Goal: Obtain resource: Download file/media

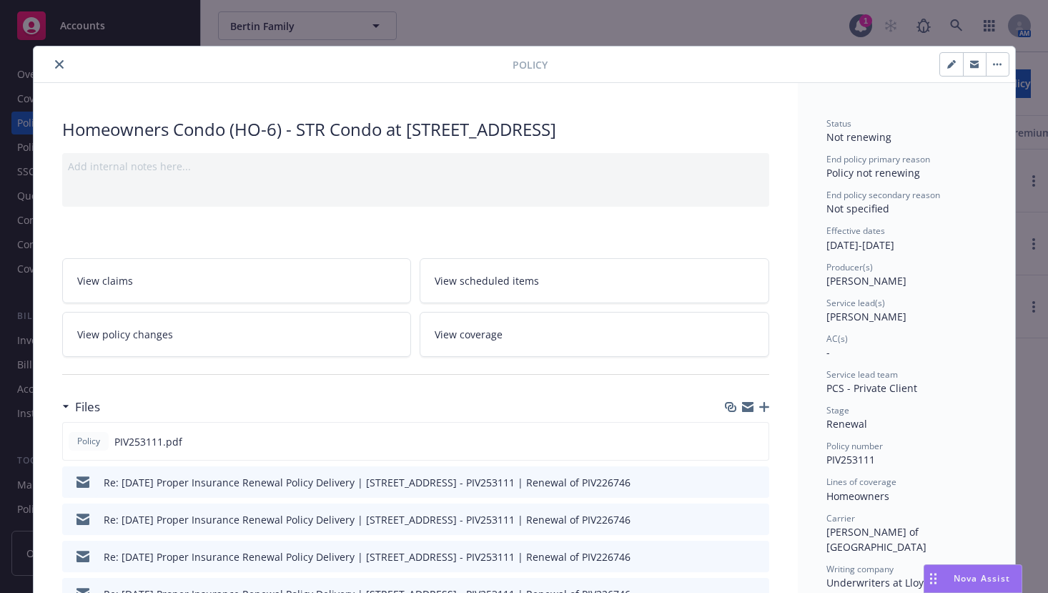
click at [55, 67] on icon "close" at bounding box center [59, 64] width 9 height 9
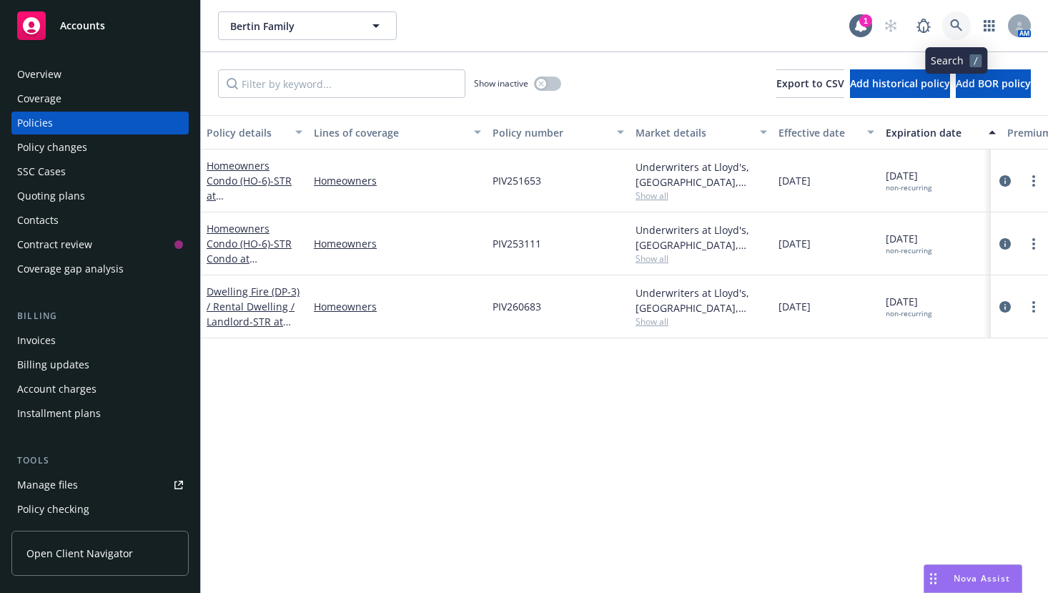
click at [955, 18] on link at bounding box center [956, 25] width 29 height 29
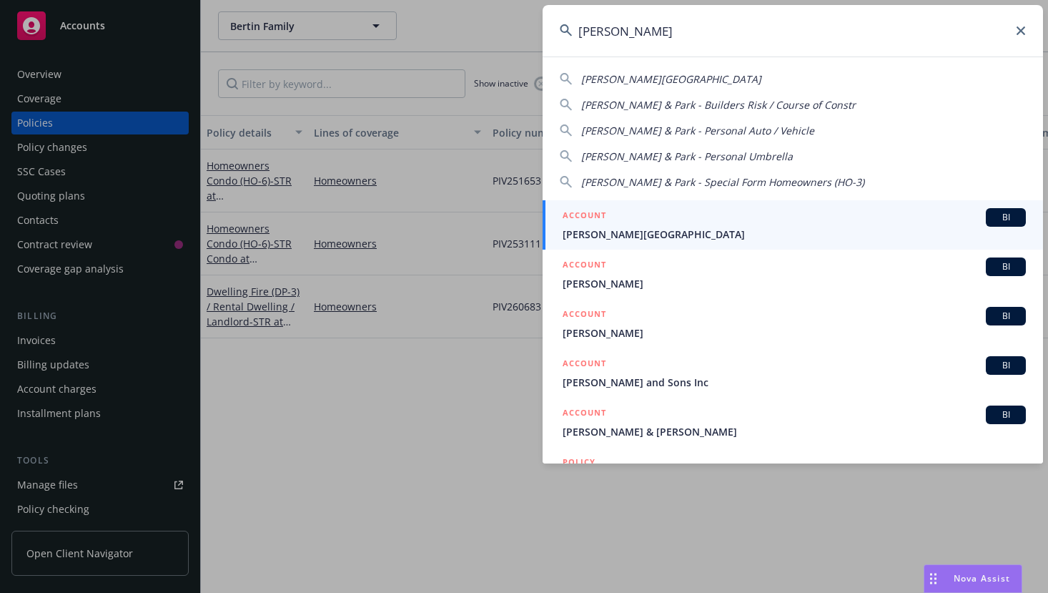
click at [638, 79] on span "[PERSON_NAME][GEOGRAPHIC_DATA]" at bounding box center [671, 79] width 180 height 14
type input "[PERSON_NAME][GEOGRAPHIC_DATA]"
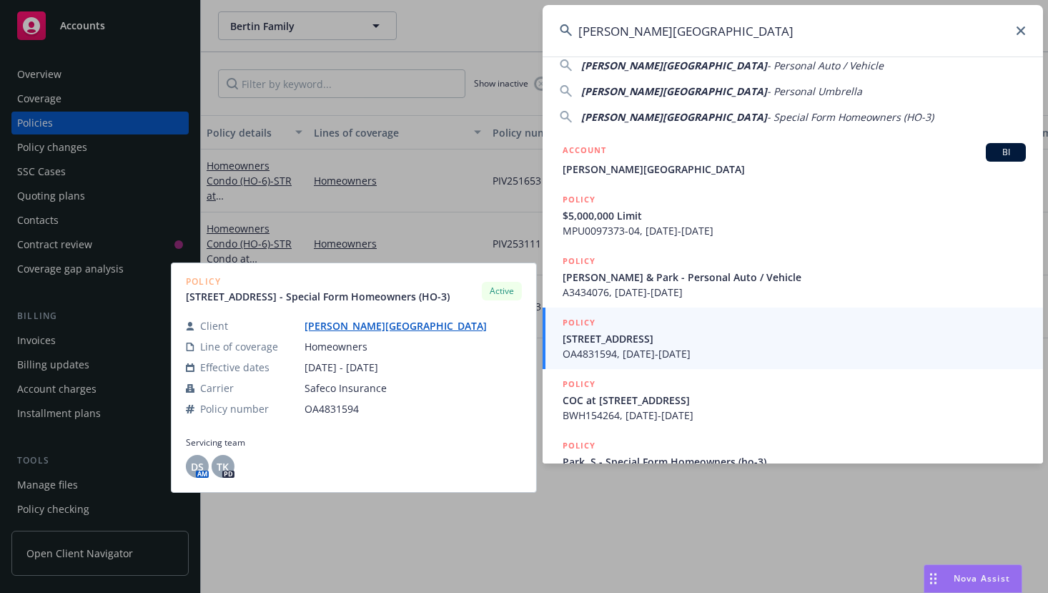
scroll to position [77, 0]
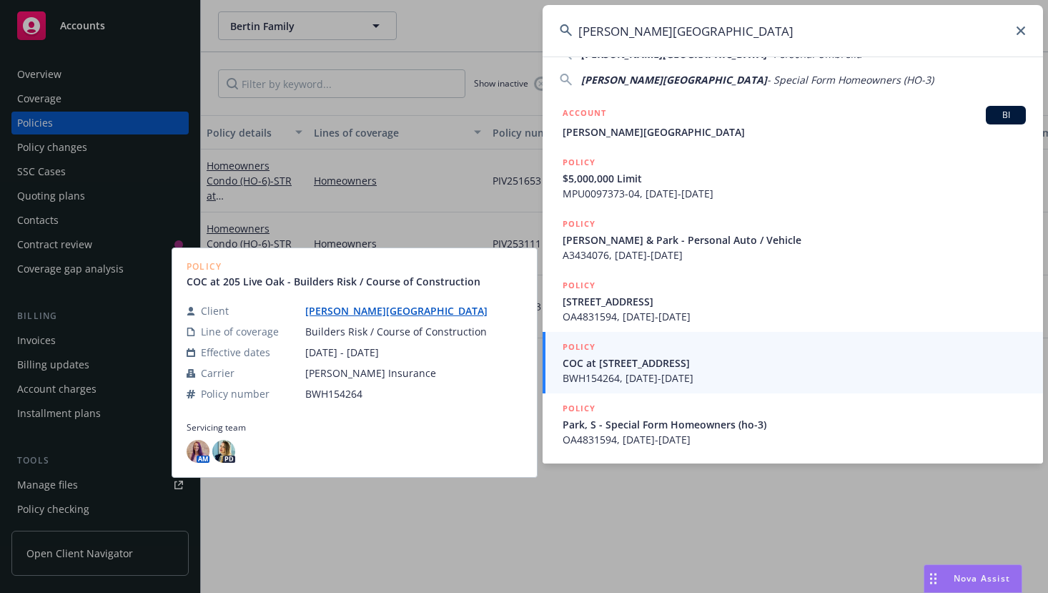
click at [614, 370] on span "BWH154264, [DATE]-[DATE]" at bounding box center [794, 377] width 463 height 15
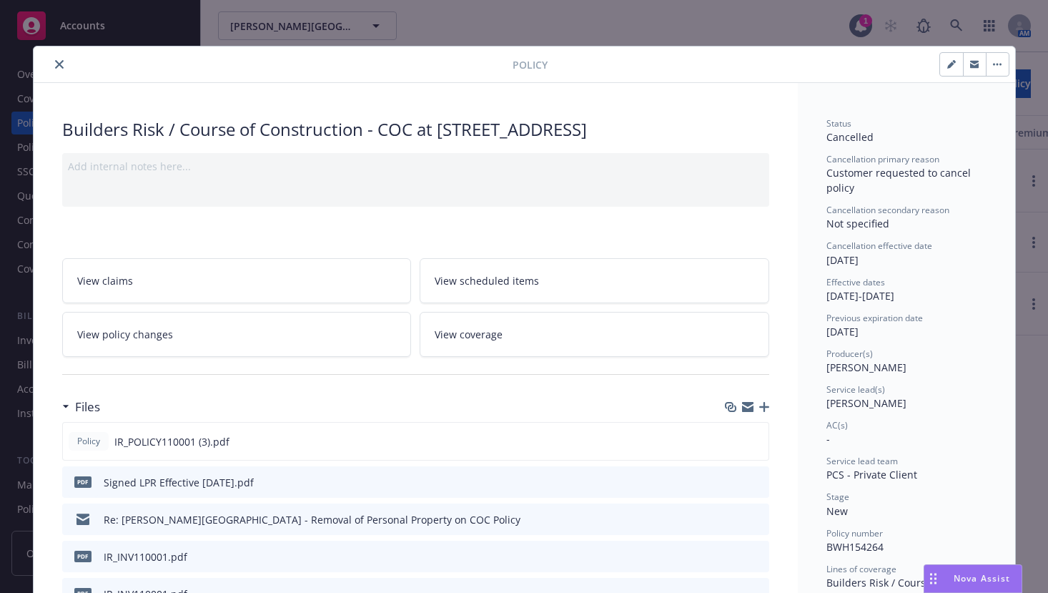
scroll to position [72, 0]
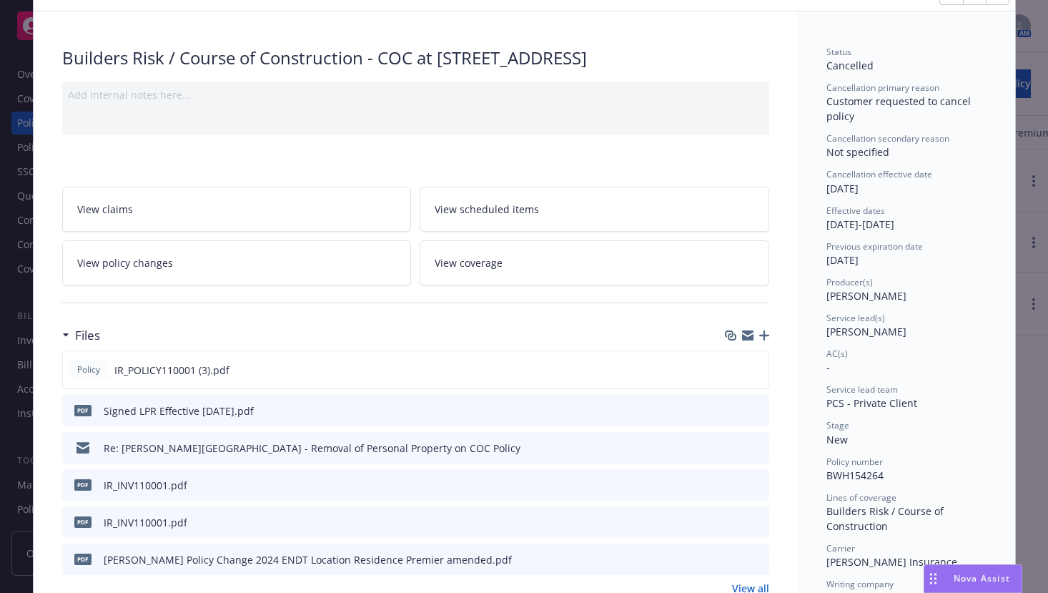
click at [188, 413] on div "Signed LPR Effective [DATE].pdf" at bounding box center [179, 410] width 150 height 15
click at [190, 403] on div "Signed LPR Effective [DATE].pdf" at bounding box center [179, 410] width 150 height 15
click at [729, 410] on icon "download file" at bounding box center [732, 409] width 11 height 11
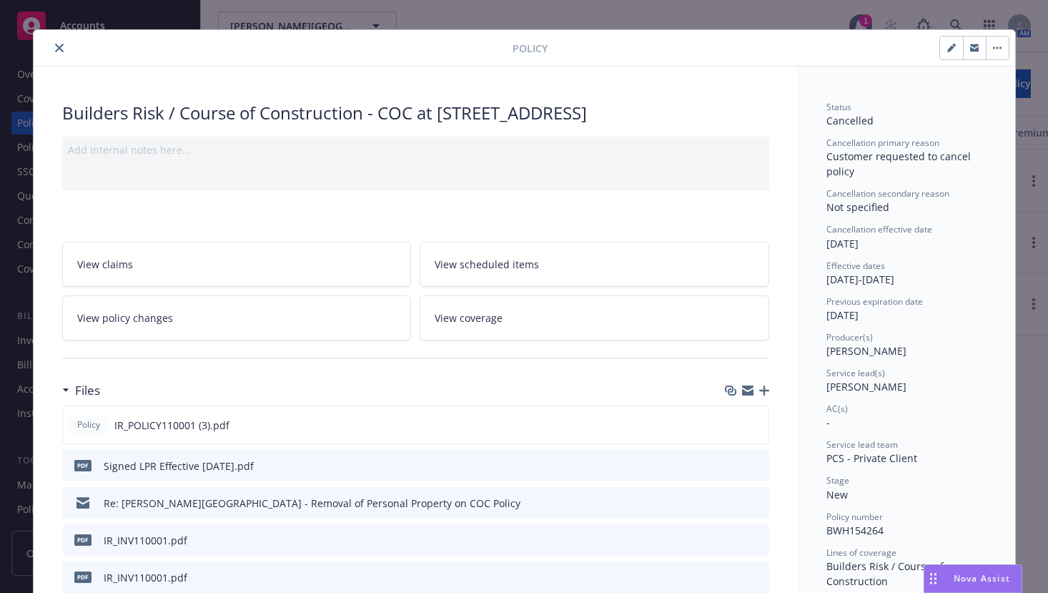
scroll to position [0, 0]
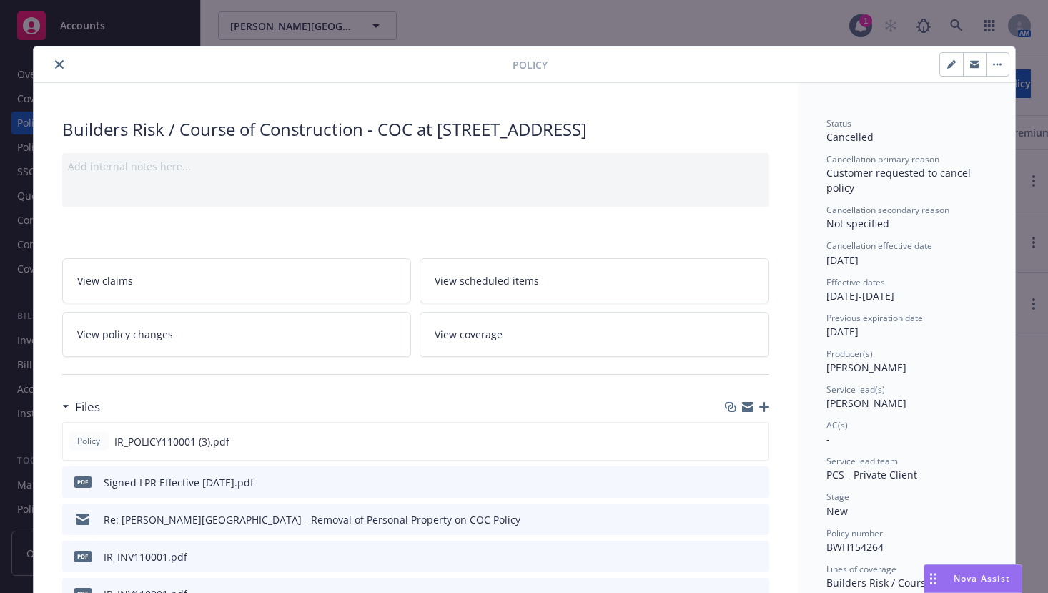
click at [55, 64] on icon "close" at bounding box center [59, 64] width 9 height 9
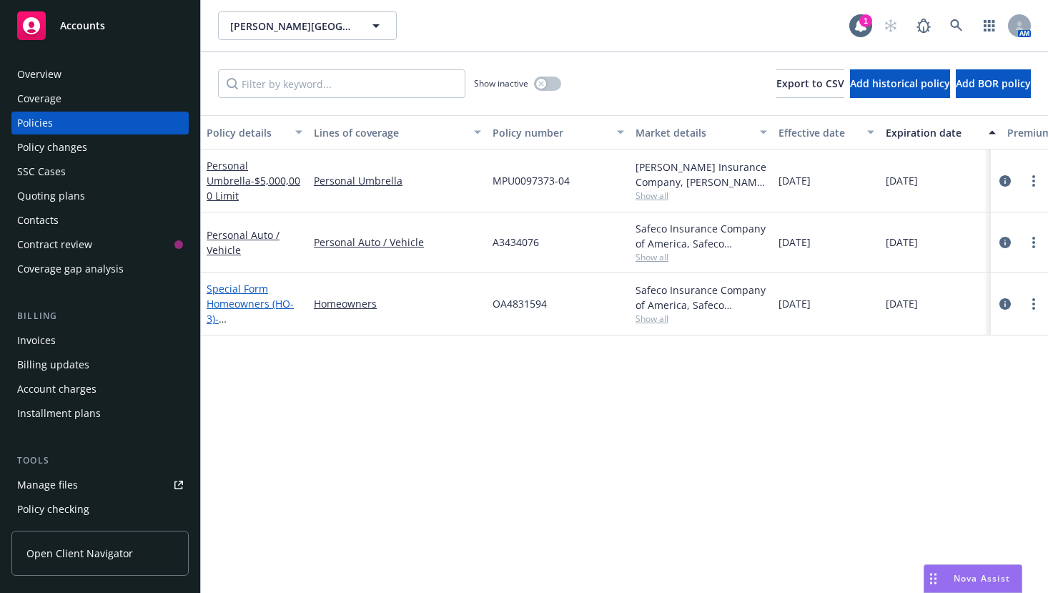
click at [248, 292] on link "Special Form Homeowners (HO-3) - [STREET_ADDRESS]" at bounding box center [252, 311] width 91 height 59
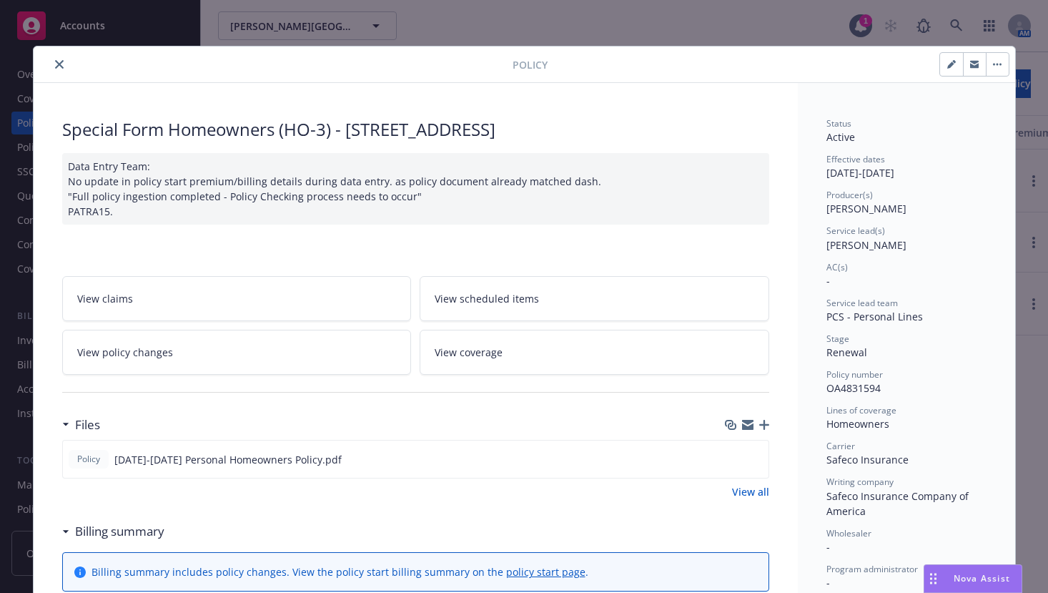
click at [129, 347] on span "View policy changes" at bounding box center [125, 352] width 96 height 15
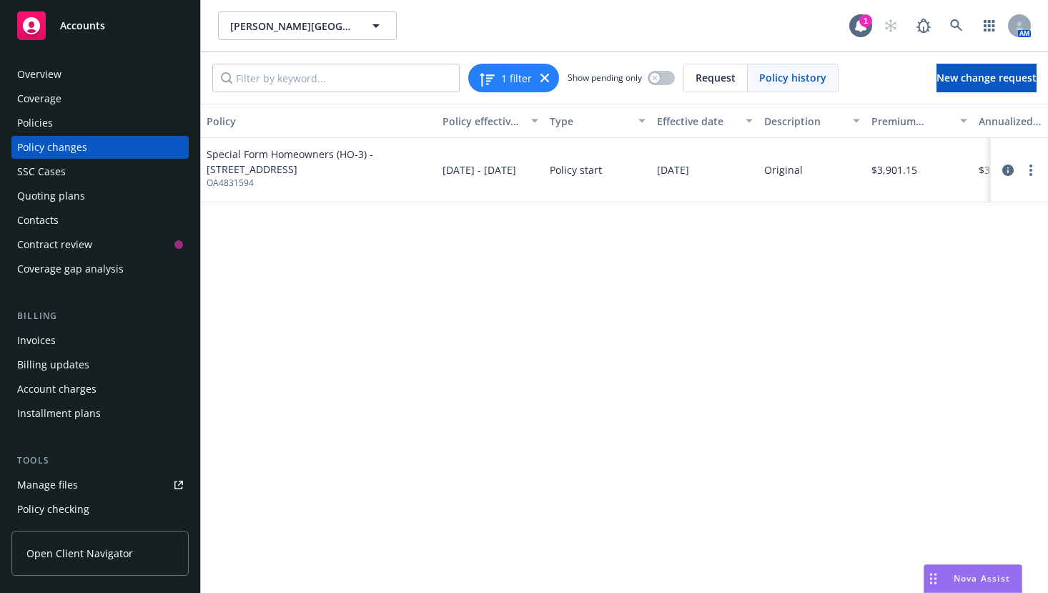
click at [296, 155] on span "Special Form Homeowners (HO-3) - [STREET_ADDRESS]" at bounding box center [319, 162] width 225 height 30
click at [478, 168] on span "[DATE] - [DATE]" at bounding box center [480, 169] width 74 height 15
click at [568, 164] on span "Policy start" at bounding box center [576, 169] width 52 height 15
click at [569, 167] on span "Policy start" at bounding box center [576, 169] width 52 height 15
click at [1028, 169] on link "more" at bounding box center [1031, 170] width 17 height 17
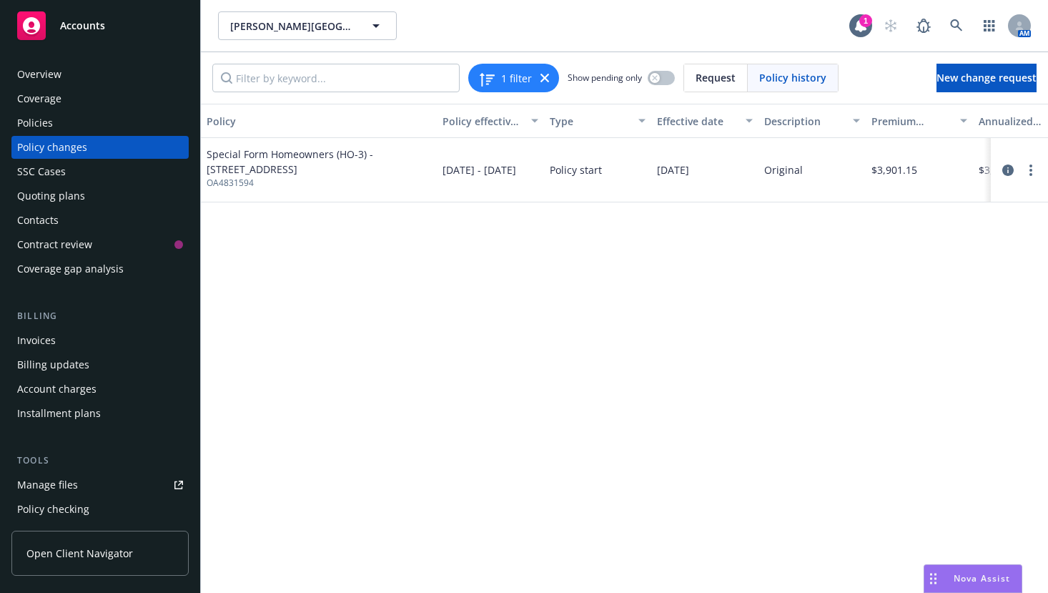
click at [267, 167] on span "Special Form Homeowners (HO-3) - [STREET_ADDRESS]" at bounding box center [319, 162] width 225 height 30
click at [212, 182] on span "OA4831594" at bounding box center [319, 183] width 225 height 13
click at [32, 119] on div "Policies" at bounding box center [35, 123] width 36 height 23
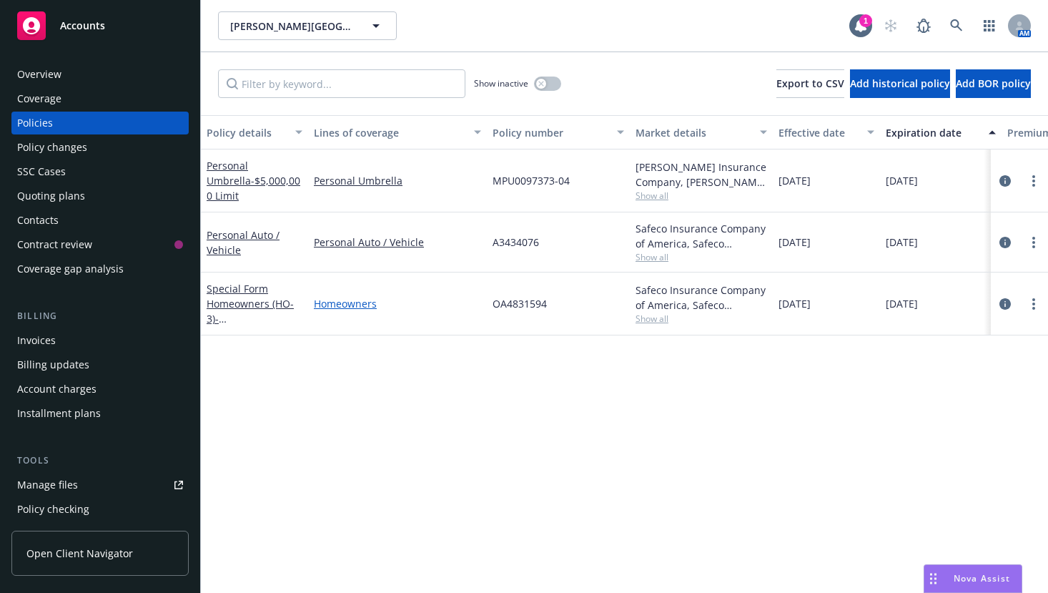
click at [349, 298] on link "Homeowners" at bounding box center [397, 303] width 167 height 15
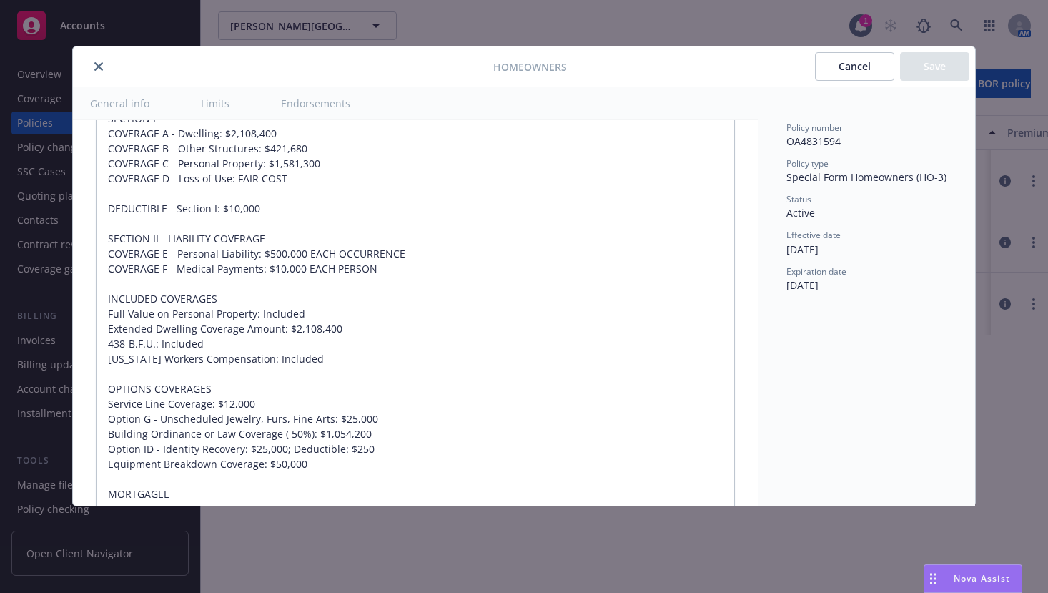
scroll to position [1001, 0]
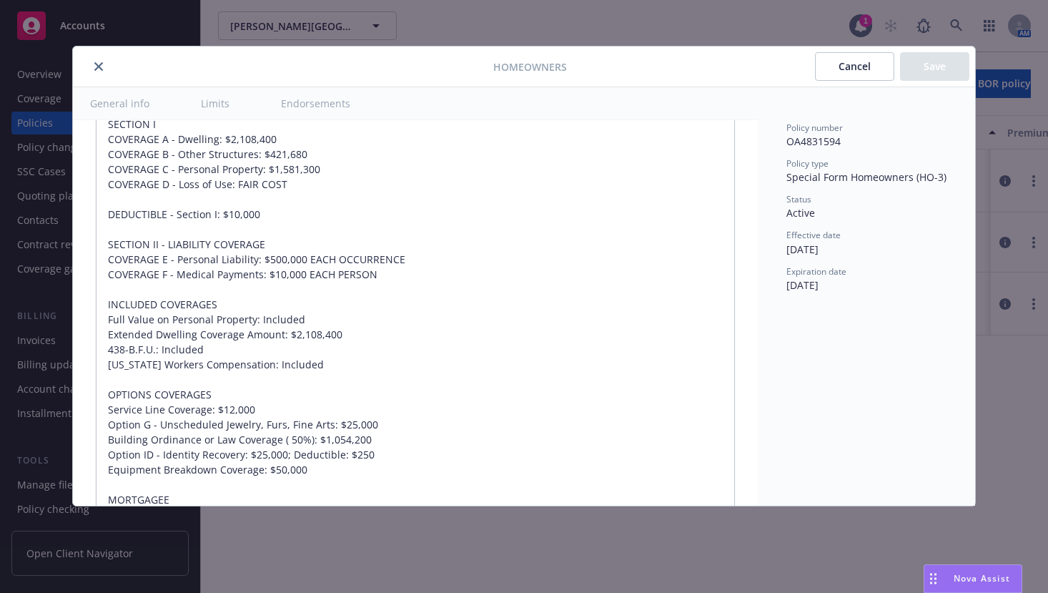
type textarea "x"
